Goal: Task Accomplishment & Management: Use online tool/utility

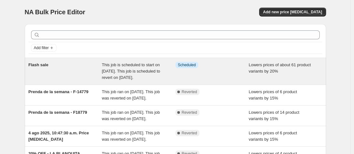
scroll to position [32, 0]
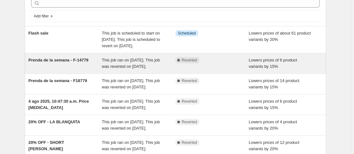
click at [120, 69] on span "This job ran on [DATE]. This job was reverted on [DATE]." at bounding box center [131, 63] width 58 height 11
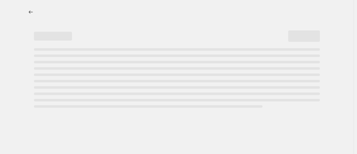
select select "percentage"
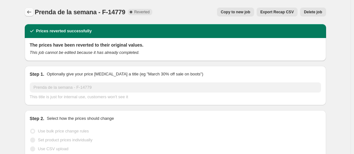
click at [30, 12] on icon "Price change jobs" at bounding box center [29, 12] width 6 height 6
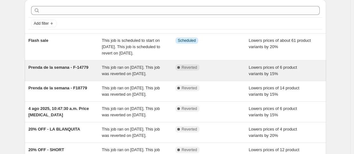
scroll to position [32, 0]
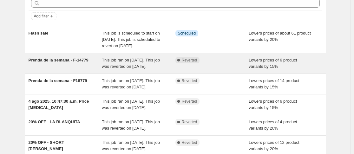
click at [92, 70] on div "Prenda de la semana - F-14779" at bounding box center [66, 63] width 74 height 13
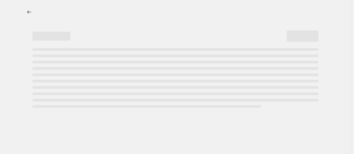
select select "percentage"
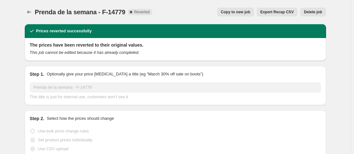
click at [242, 13] on span "Copy to new job" at bounding box center [236, 12] width 30 height 5
select select "percentage"
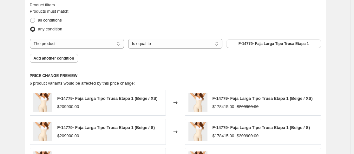
scroll to position [349, 0]
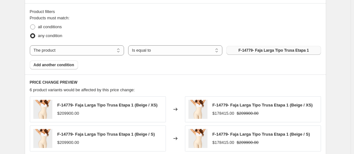
click at [273, 51] on span "F-14779- Faja Larga Tipo Trusa Etapa 1" at bounding box center [274, 50] width 70 height 5
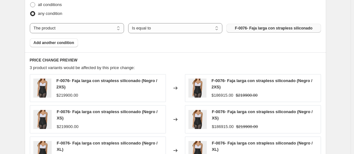
scroll to position [499, 0]
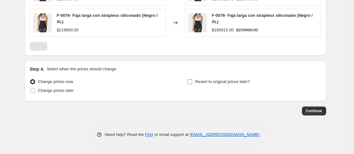
click at [192, 82] on input "Revert to original prices later?" at bounding box center [189, 81] width 5 height 5
checkbox input "true"
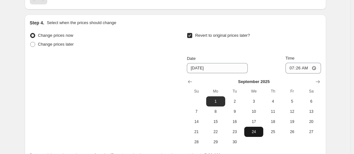
scroll to position [563, 0]
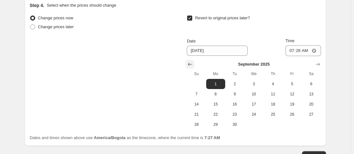
click at [189, 66] on icon "Show previous month, August 2025" at bounding box center [190, 64] width 6 height 6
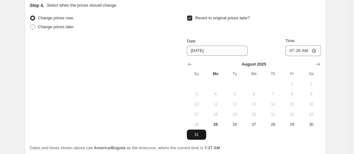
click at [198, 136] on span "31" at bounding box center [196, 134] width 14 height 5
type input "8/31/2025"
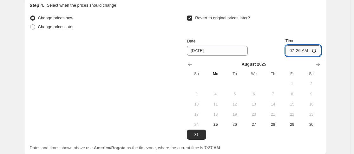
click at [293, 53] on input "07:26" at bounding box center [304, 50] width 36 height 11
click at [293, 53] on input "02:03" at bounding box center [304, 50] width 36 height 11
type input "23:59"
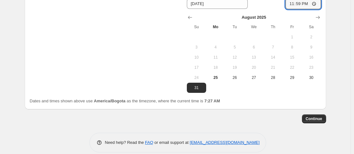
scroll to position [618, 0]
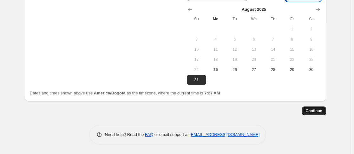
click at [316, 111] on span "Continue" at bounding box center [314, 111] width 16 height 5
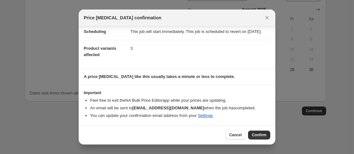
scroll to position [61, 0]
click at [253, 135] on span "Confirm" at bounding box center [259, 135] width 15 height 5
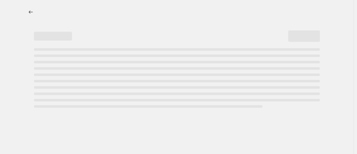
select select "percentage"
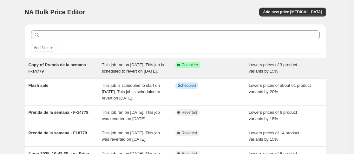
click at [102, 71] on div "Copy of Prenda de la semana - F-14779" at bounding box center [66, 68] width 74 height 13
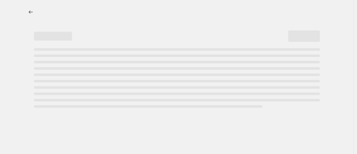
select select "percentage"
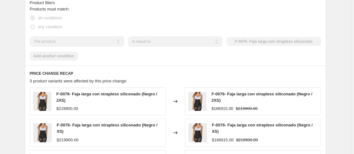
scroll to position [412, 0]
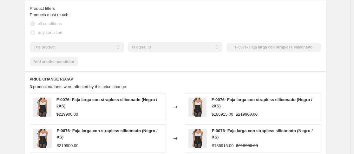
drag, startPoint x: 48, startPoint y: 68, endPoint x: 81, endPoint y: 68, distance: 33.0
click at [48, 66] on div "Products must match: all conditions any condition The product The product's col…" at bounding box center [175, 39] width 291 height 55
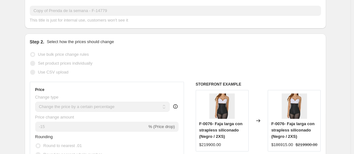
scroll to position [32, 0]
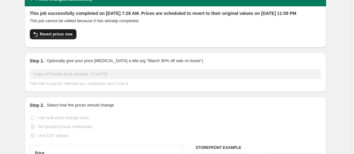
click at [59, 37] on span "Revert prices now" at bounding box center [56, 34] width 33 height 5
checkbox input "false"
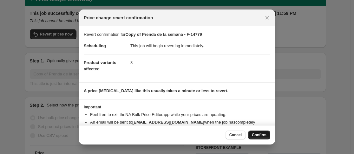
click at [262, 135] on span "Confirm" at bounding box center [259, 135] width 15 height 5
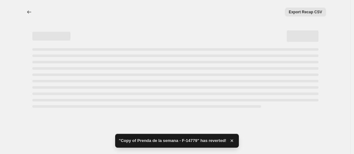
select select "percentage"
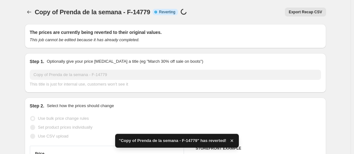
checkbox input "true"
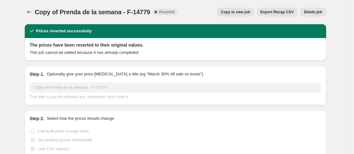
click at [306, 11] on span "Delete job" at bounding box center [313, 12] width 18 height 5
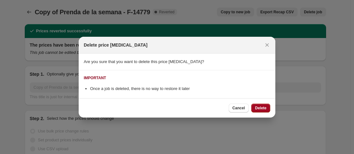
click at [258, 108] on span "Delete" at bounding box center [260, 108] width 11 height 5
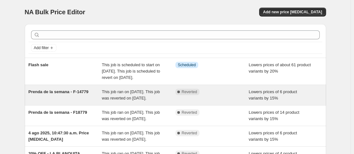
click at [79, 102] on div "Prenda de la semana - F-14779" at bounding box center [66, 95] width 74 height 13
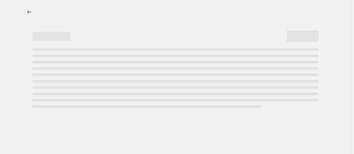
select select "percentage"
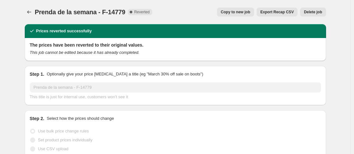
click at [234, 14] on span "Copy to new job" at bounding box center [236, 12] width 30 height 5
select select "percentage"
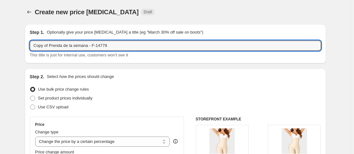
drag, startPoint x: 50, startPoint y: 46, endPoint x: 18, endPoint y: 44, distance: 32.4
drag, startPoint x: 95, startPoint y: 44, endPoint x: 81, endPoint y: 46, distance: 13.7
click at [81, 46] on input "Prenda de la semana - F-14779" at bounding box center [175, 46] width 291 height 10
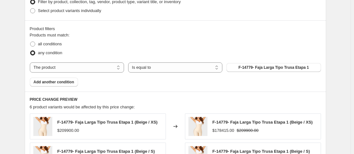
scroll to position [349, 0]
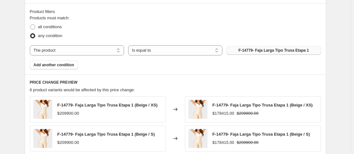
type input "Prenda de la semana - F-0076"
click at [261, 50] on span "F-14779- Faja Larga Tipo Trusa Etapa 1" at bounding box center [274, 50] width 70 height 5
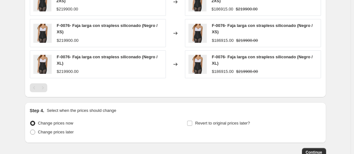
scroll to position [499, 0]
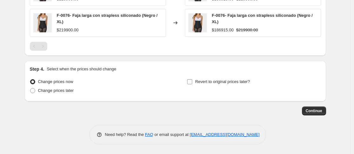
click at [192, 83] on input "Revert to original prices later?" at bounding box center [189, 81] width 5 height 5
checkbox input "true"
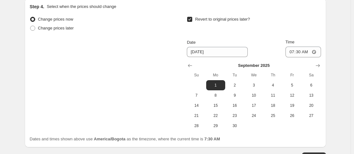
scroll to position [563, 0]
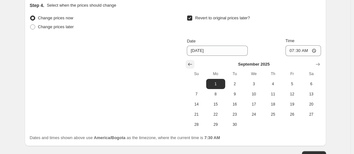
click at [189, 65] on icon "Show previous month, August 2025" at bounding box center [190, 64] width 6 height 6
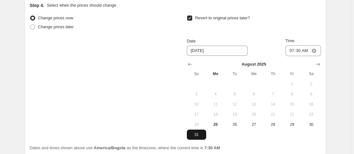
click at [201, 132] on button "31" at bounding box center [196, 135] width 19 height 10
type input "8/31/2025"
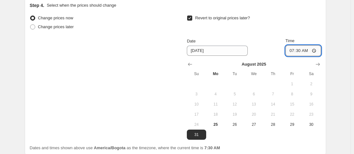
click at [292, 52] on input "07:30" at bounding box center [304, 50] width 36 height 11
click at [299, 50] on input "23:30" at bounding box center [304, 50] width 36 height 11
type input "23:59"
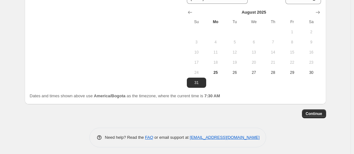
scroll to position [618, 0]
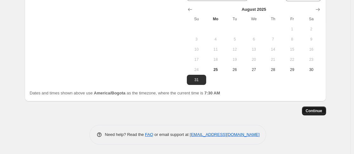
click at [314, 110] on span "Continue" at bounding box center [314, 111] width 16 height 5
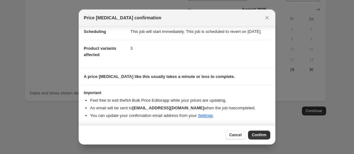
scroll to position [61, 0]
click at [259, 135] on span "Confirm" at bounding box center [259, 135] width 15 height 5
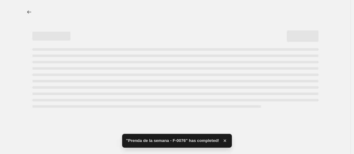
select select "percentage"
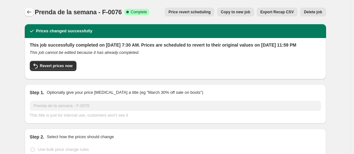
click at [32, 11] on icon "Price change jobs" at bounding box center [29, 12] width 6 height 6
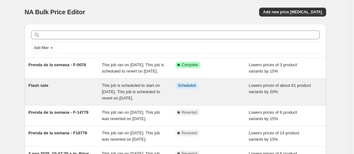
click at [80, 100] on div "Flash sale" at bounding box center [66, 91] width 74 height 19
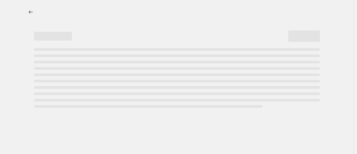
select select "percentage"
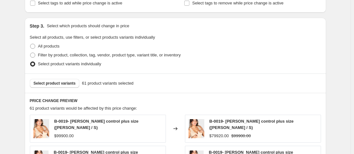
scroll to position [317, 0]
click at [51, 85] on span "Select product variants" at bounding box center [55, 83] width 42 height 5
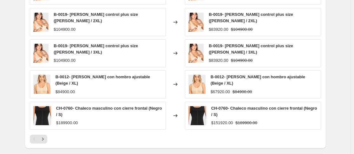
scroll to position [476, 0]
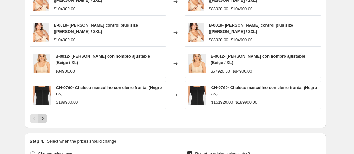
click at [46, 115] on icon "Next" at bounding box center [43, 118] width 6 height 6
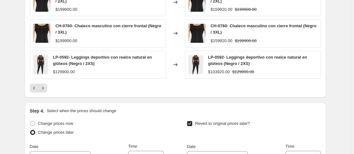
scroll to position [508, 0]
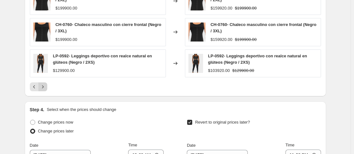
click at [46, 87] on icon "Next" at bounding box center [43, 87] width 6 height 6
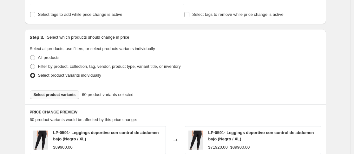
scroll to position [317, 0]
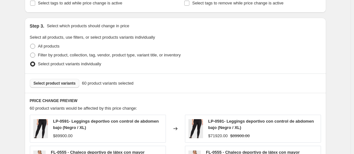
click at [51, 85] on span "Select product variants" at bounding box center [55, 83] width 42 height 5
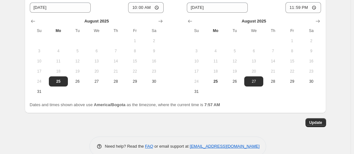
scroll to position [667, 0]
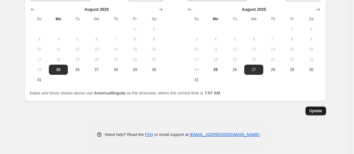
click at [317, 109] on span "Update" at bounding box center [315, 111] width 13 height 5
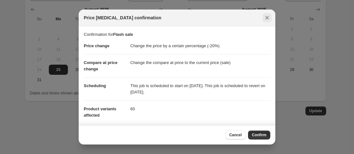
click at [267, 19] on icon "Close" at bounding box center [267, 18] width 6 height 6
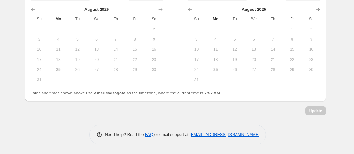
scroll to position [659, 0]
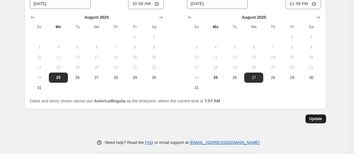
click at [322, 116] on span "Update" at bounding box center [315, 118] width 13 height 5
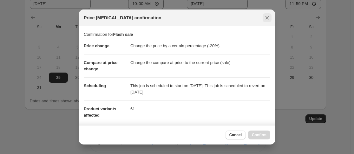
click at [265, 18] on icon "Close" at bounding box center [267, 18] width 6 height 6
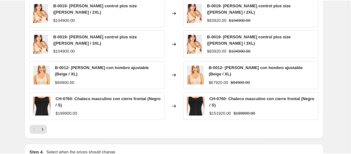
scroll to position [469, 0]
